Goal: Find specific page/section: Find specific page/section

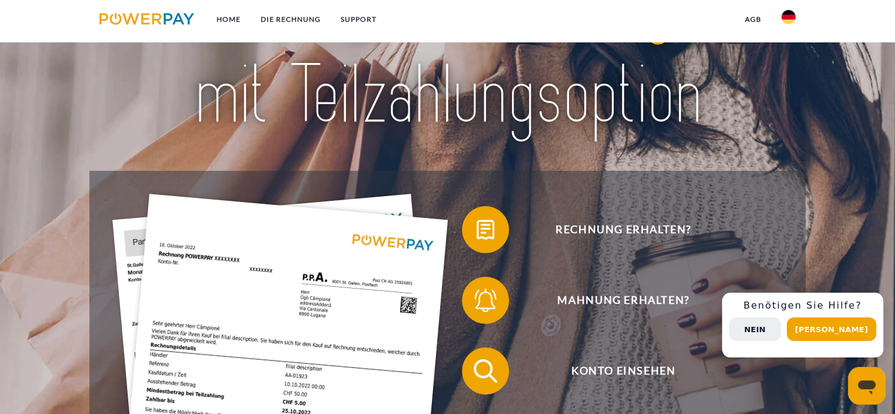
scroll to position [118, 0]
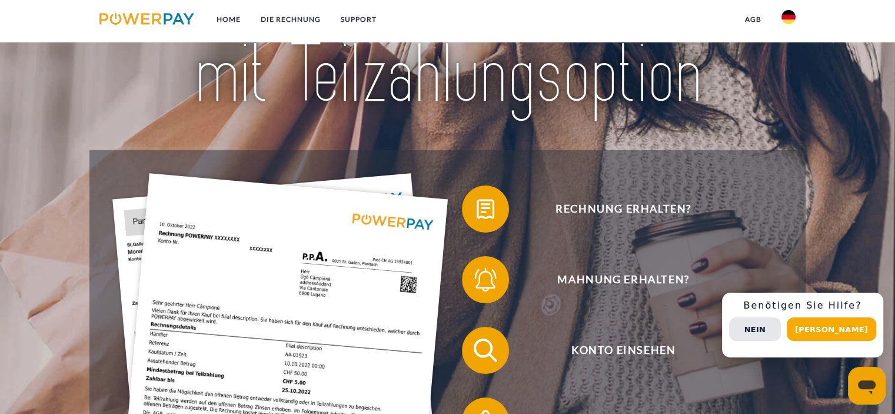
click at [831, 328] on button "Ja" at bounding box center [831, 329] width 89 height 24
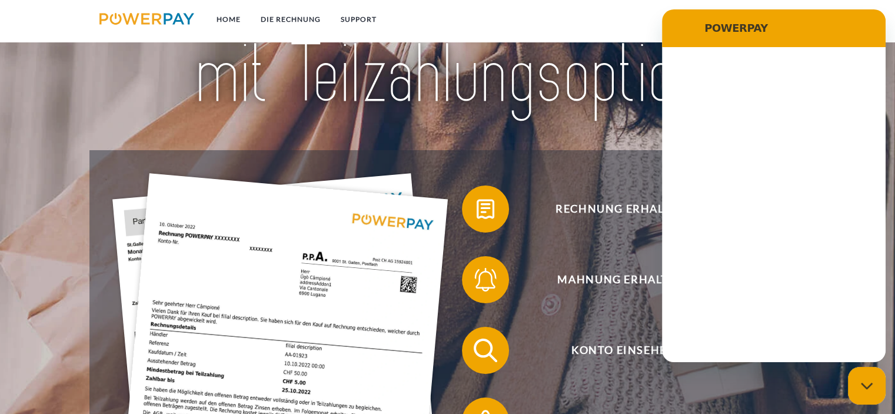
scroll to position [0, 0]
click at [574, 89] on img at bounding box center [447, 25] width 627 height 204
click at [877, 383] on div "Messaging-Fenster schließen" at bounding box center [866, 385] width 35 height 35
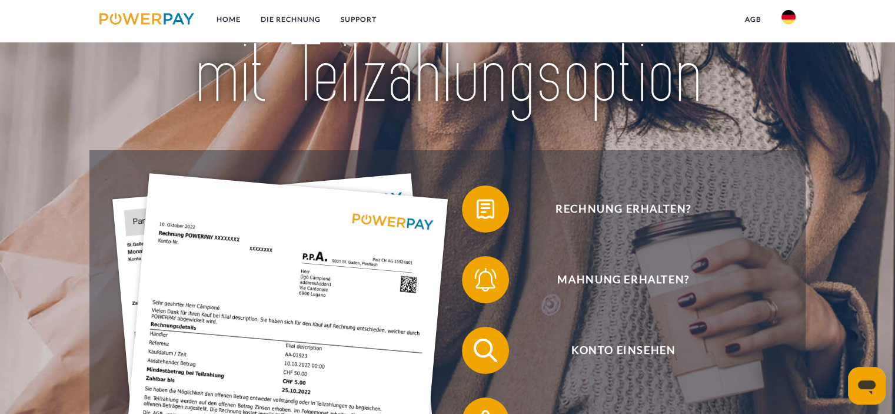
click at [789, 21] on img at bounding box center [789, 17] width 14 height 14
click at [785, 110] on img at bounding box center [789, 116] width 14 height 14
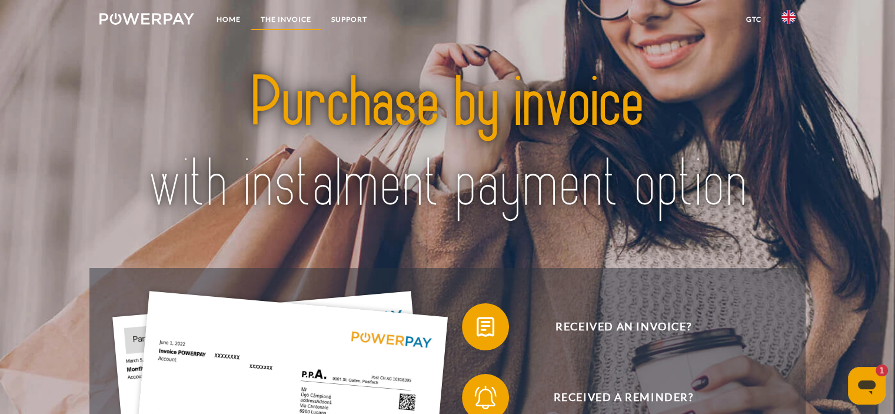
click at [263, 23] on link "THE INVOICE" at bounding box center [286, 19] width 71 height 21
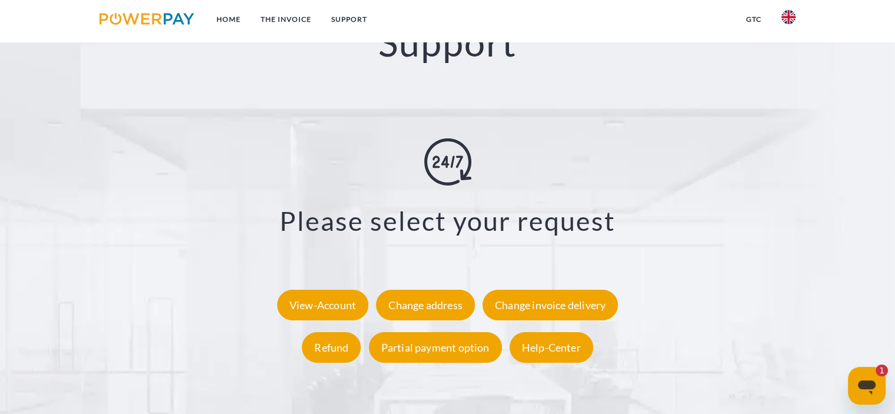
scroll to position [2174, 0]
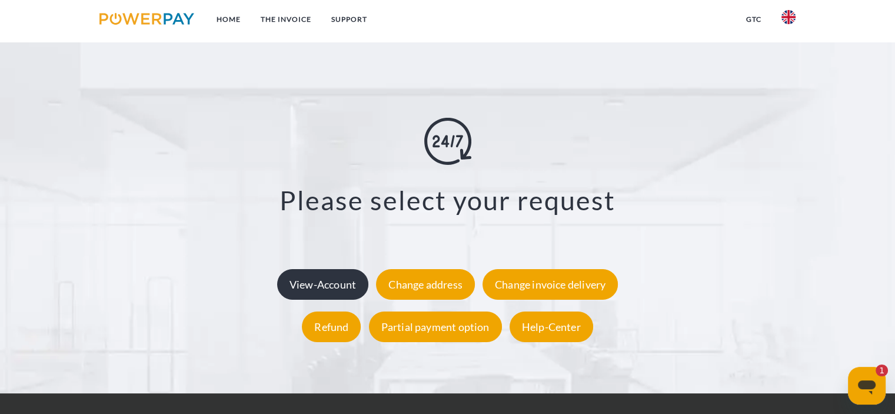
click at [330, 269] on div "View-Account" at bounding box center [322, 284] width 91 height 31
